Goal: Information Seeking & Learning: Check status

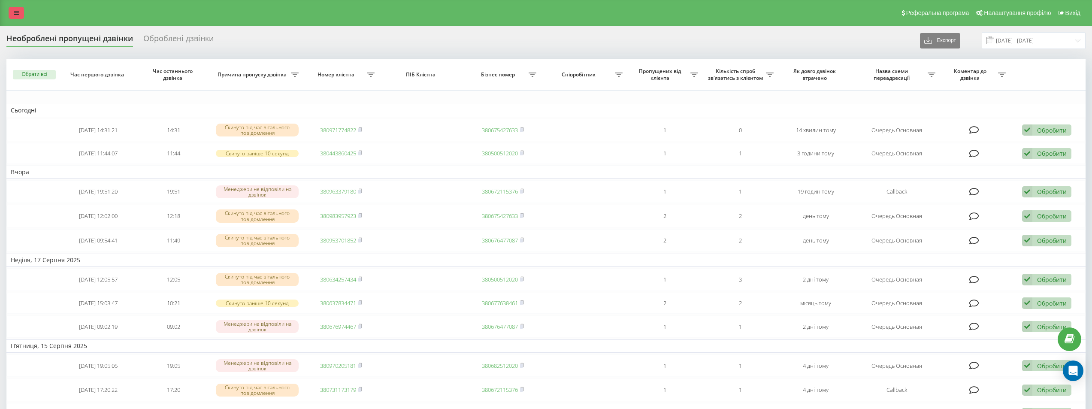
click at [12, 17] on link at bounding box center [16, 13] width 15 height 12
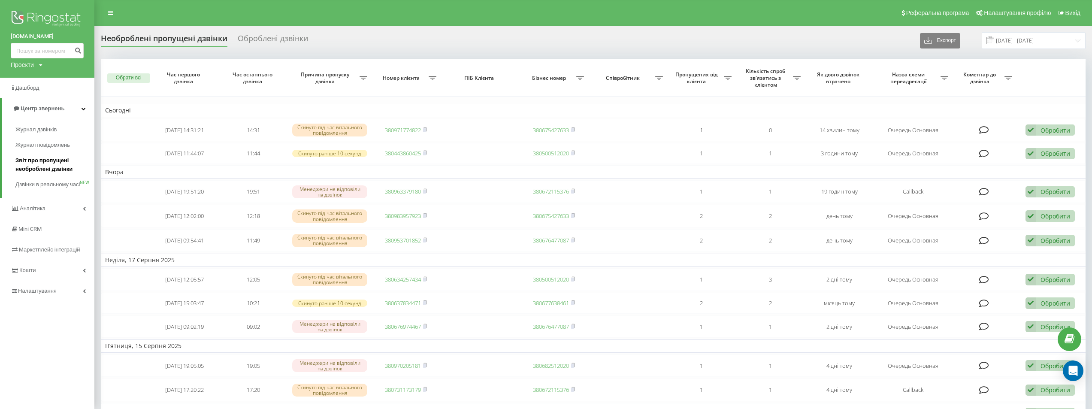
click at [47, 162] on span "Звіт про пропущені необроблені дзвінки" at bounding box center [52, 164] width 75 height 17
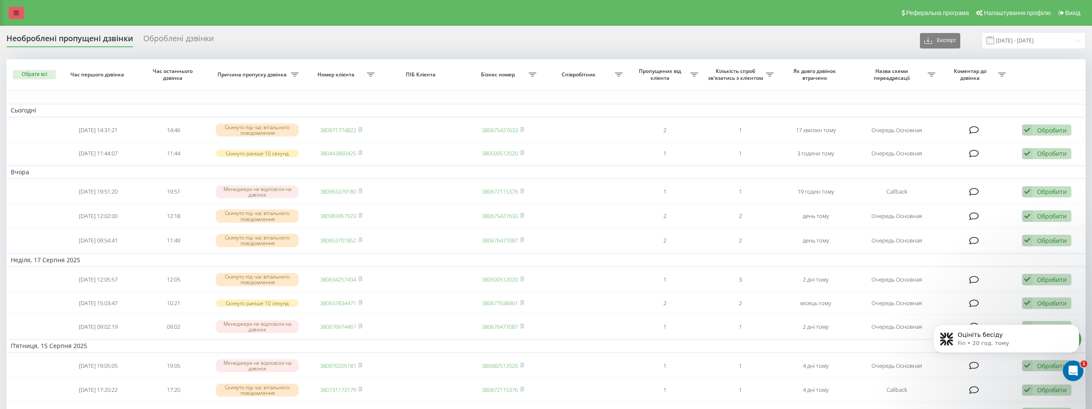
click at [15, 11] on icon at bounding box center [16, 13] width 5 height 6
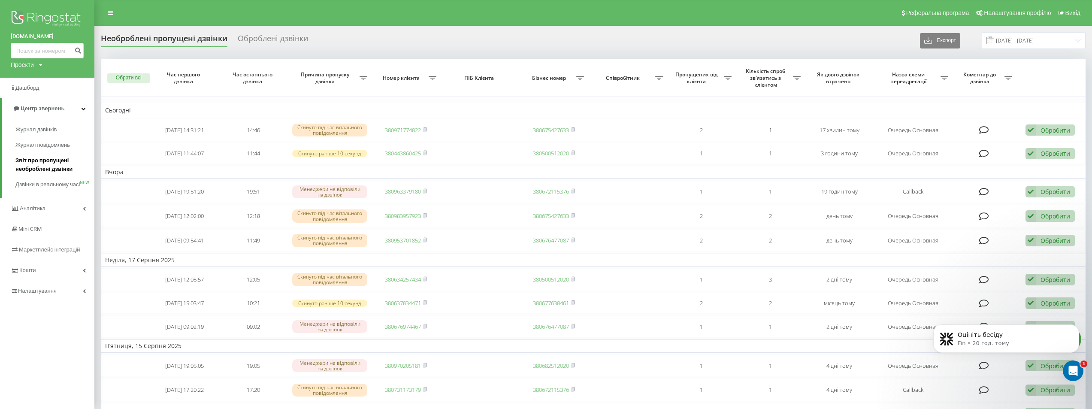
click at [36, 165] on span "Звіт про пропущені необроблені дзвінки" at bounding box center [52, 164] width 75 height 17
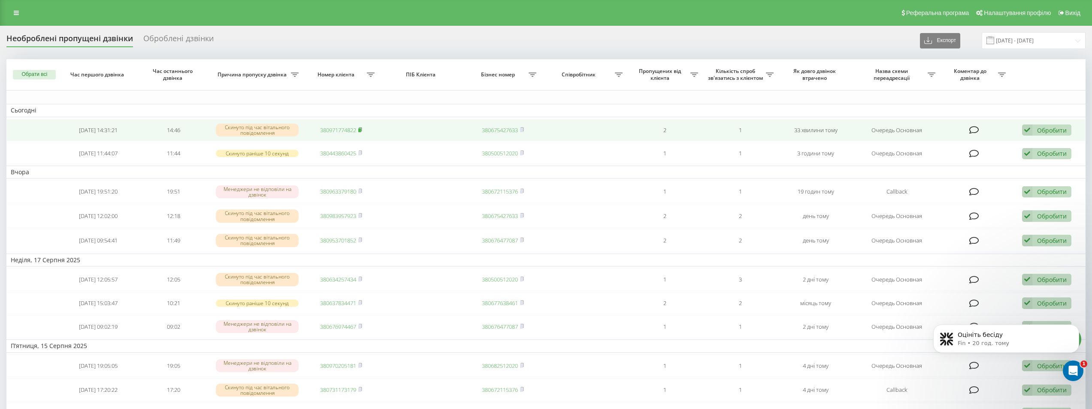
click at [361, 127] on icon at bounding box center [360, 129] width 4 height 5
click at [361, 127] on icon at bounding box center [360, 129] width 3 height 4
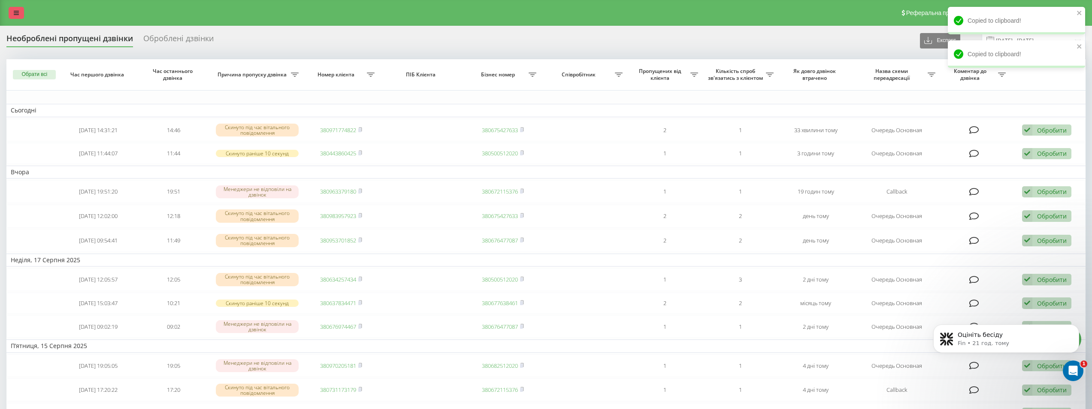
click at [12, 17] on link at bounding box center [16, 13] width 15 height 12
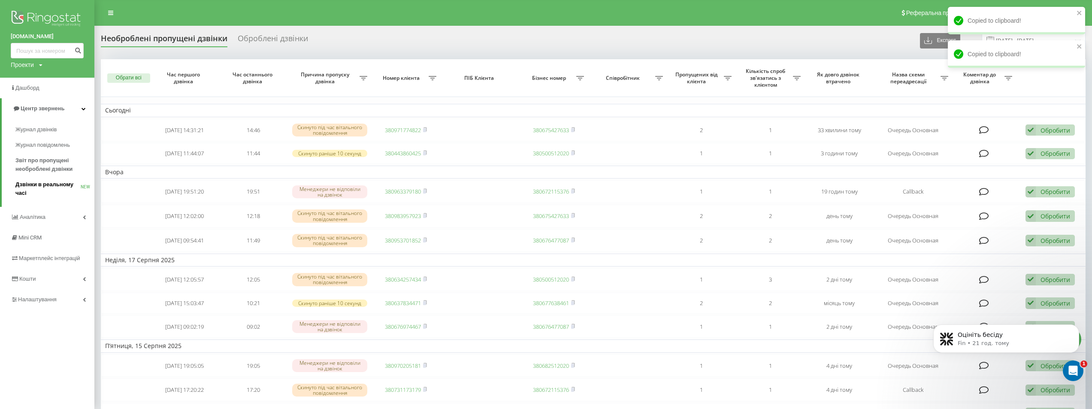
click at [43, 177] on link "Дзвінки в реальному часі NEW" at bounding box center [54, 189] width 79 height 24
click at [43, 168] on span "Звіт про пропущені необроблені дзвінки" at bounding box center [52, 164] width 75 height 17
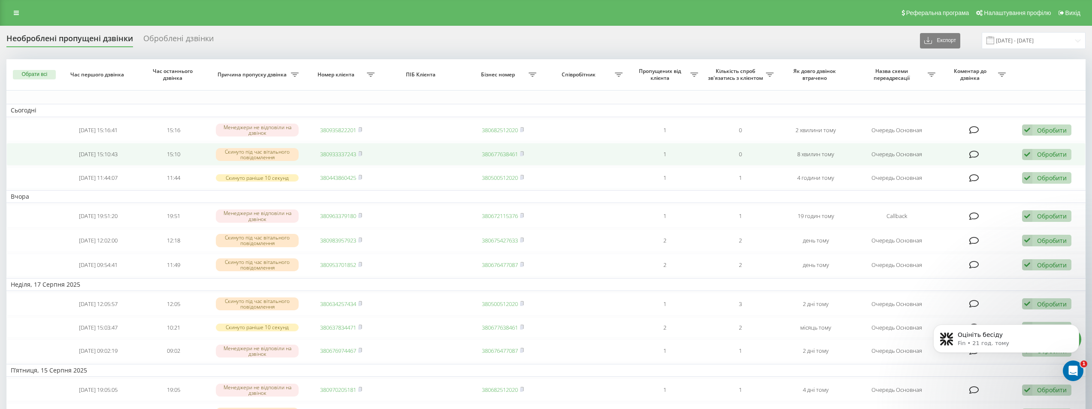
click at [346, 154] on link "380933337243" at bounding box center [338, 154] width 36 height 8
